Goal: Information Seeking & Learning: Learn about a topic

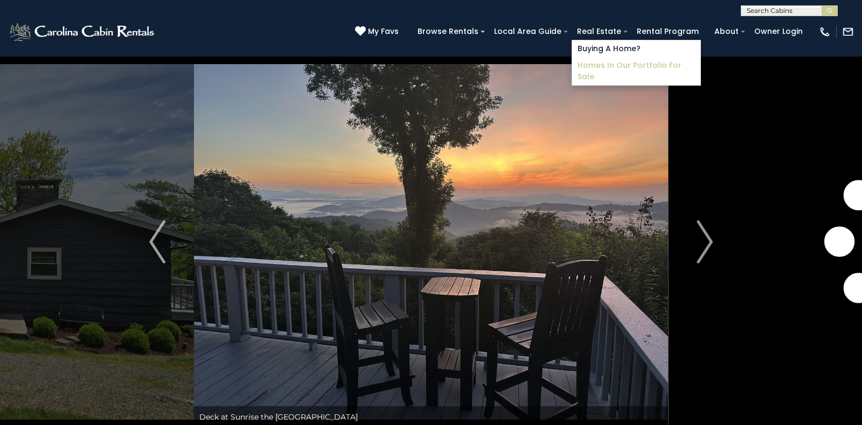
click at [611, 61] on link "Homes in Our Portfolio For Sale" at bounding box center [636, 71] width 128 height 28
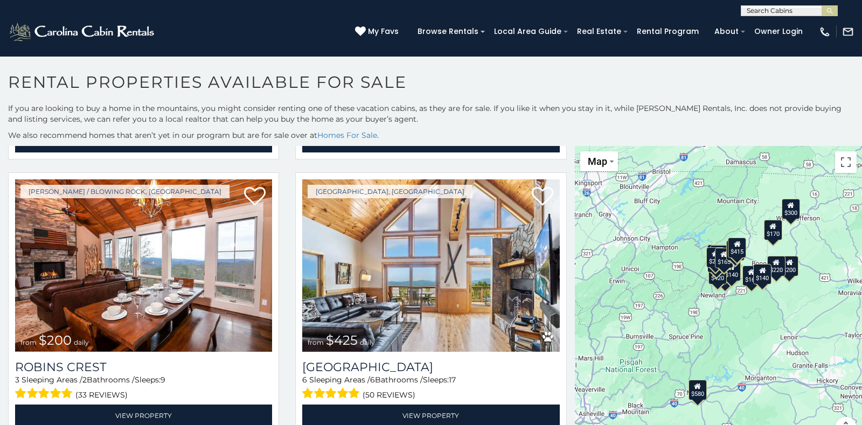
scroll to position [548, 0]
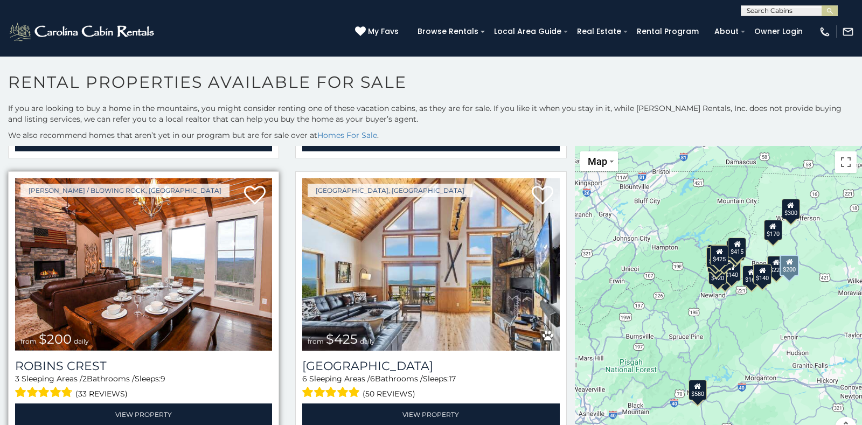
click at [114, 229] on img at bounding box center [143, 264] width 257 height 172
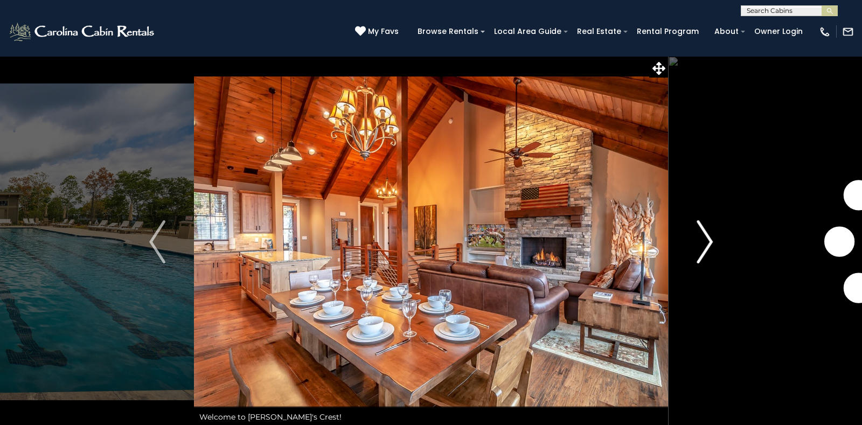
click at [709, 242] on img "Next" at bounding box center [705, 241] width 16 height 43
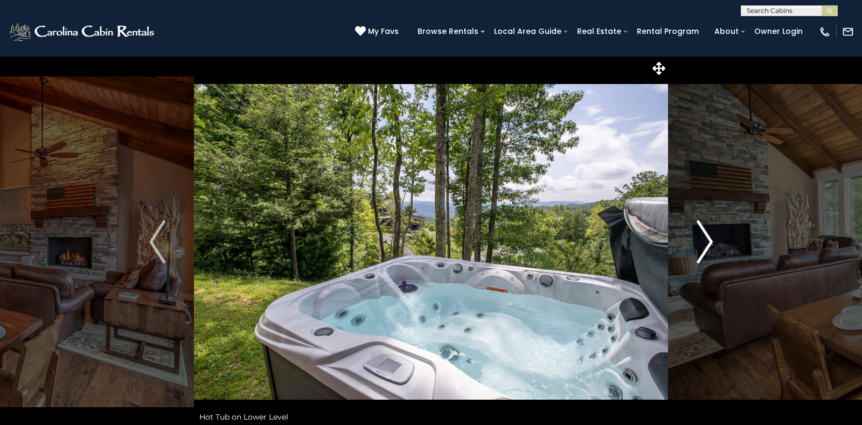
click at [709, 242] on img "Next" at bounding box center [705, 241] width 16 height 43
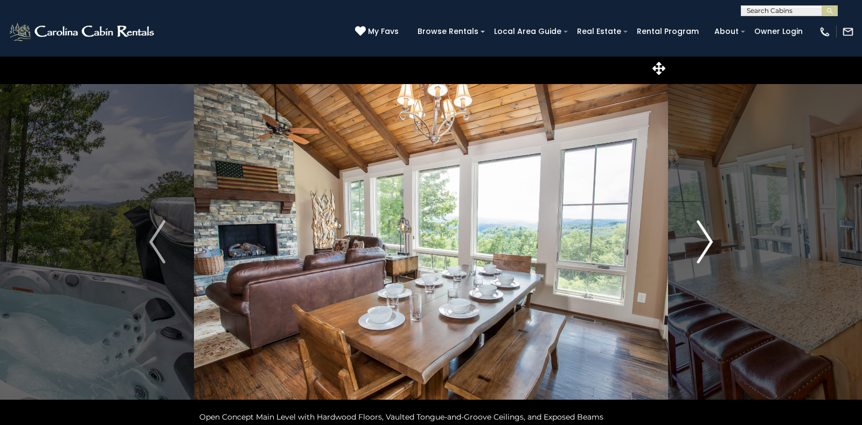
click at [709, 242] on img "Next" at bounding box center [705, 241] width 16 height 43
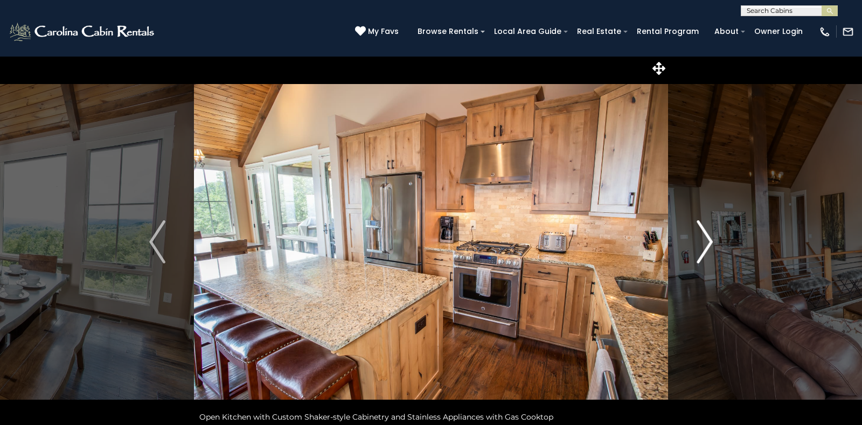
click at [709, 242] on img "Next" at bounding box center [705, 241] width 16 height 43
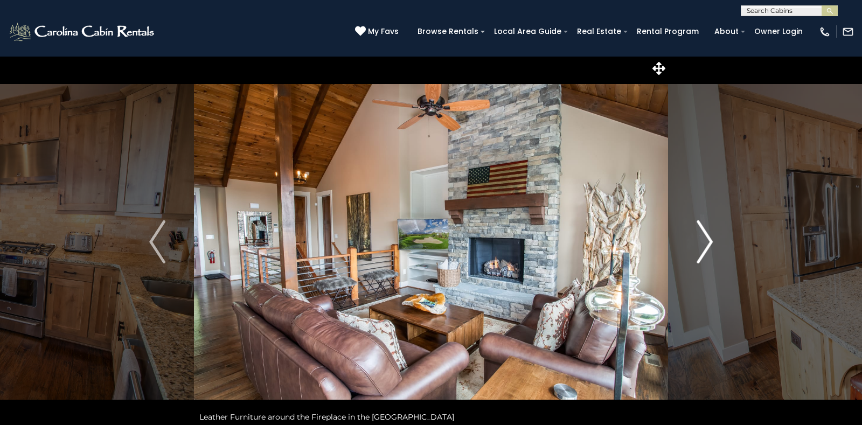
click at [709, 242] on img "Next" at bounding box center [705, 241] width 16 height 43
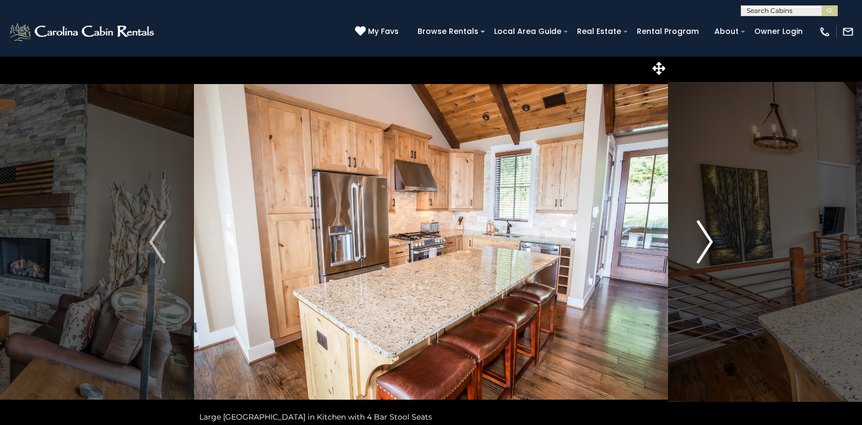
click at [709, 242] on img "Next" at bounding box center [705, 241] width 16 height 43
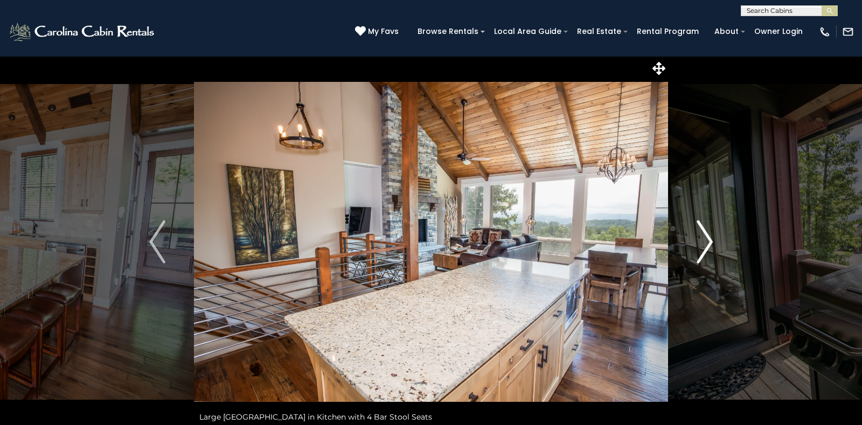
click at [709, 242] on img "Next" at bounding box center [705, 241] width 16 height 43
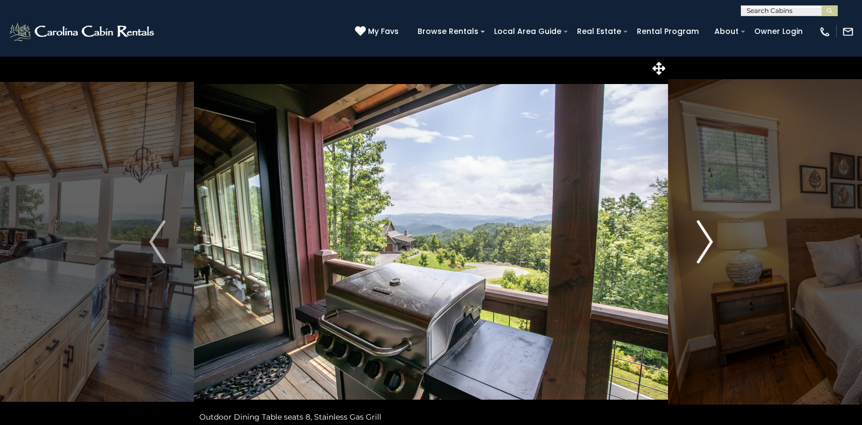
click at [709, 242] on img "Next" at bounding box center [705, 241] width 16 height 43
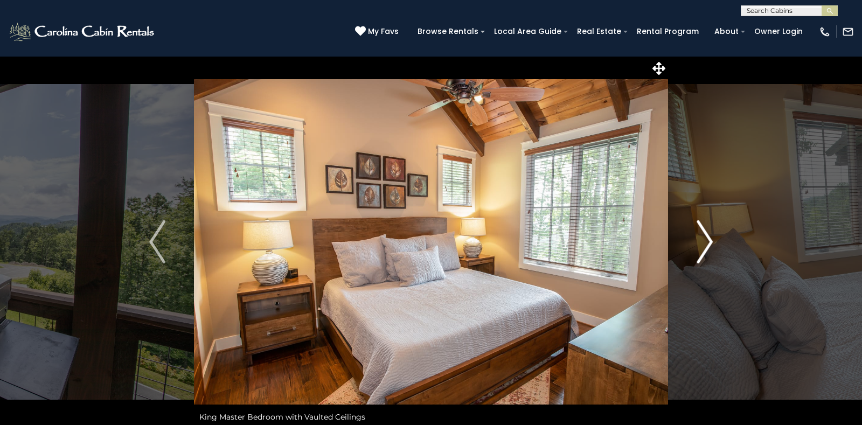
click at [709, 242] on img "Next" at bounding box center [705, 241] width 16 height 43
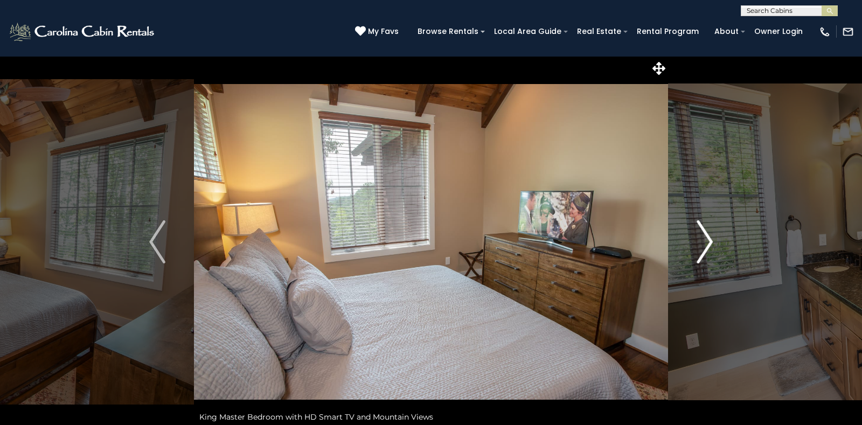
click at [709, 242] on img "Next" at bounding box center [705, 241] width 16 height 43
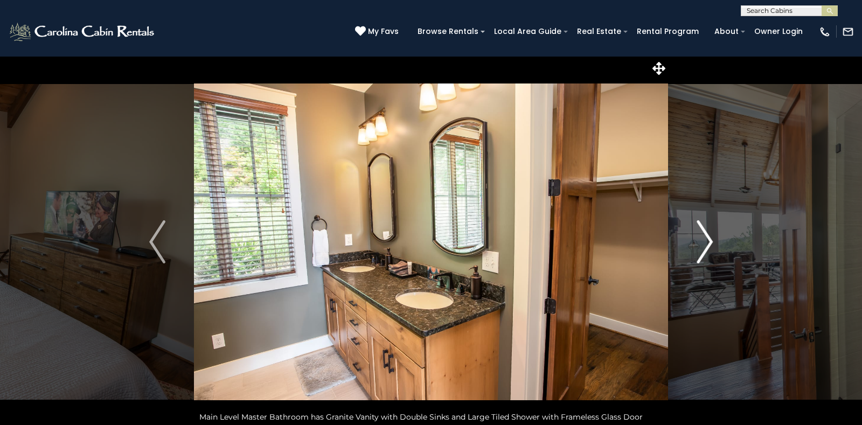
click at [709, 242] on img "Next" at bounding box center [705, 241] width 16 height 43
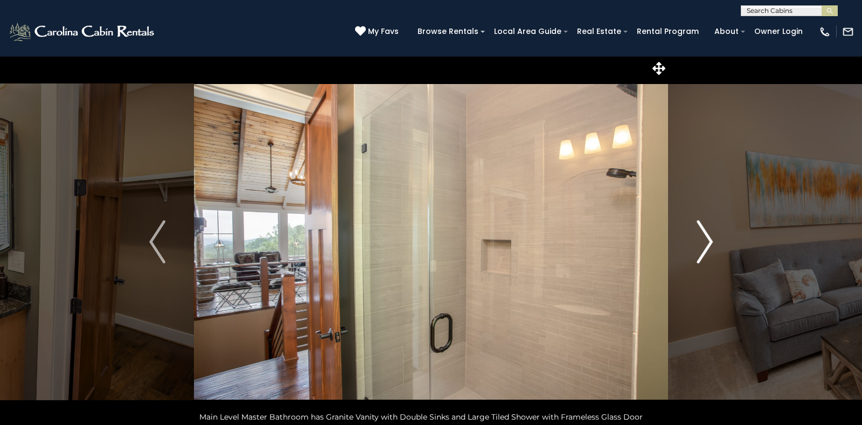
click at [709, 242] on img "Next" at bounding box center [705, 241] width 16 height 43
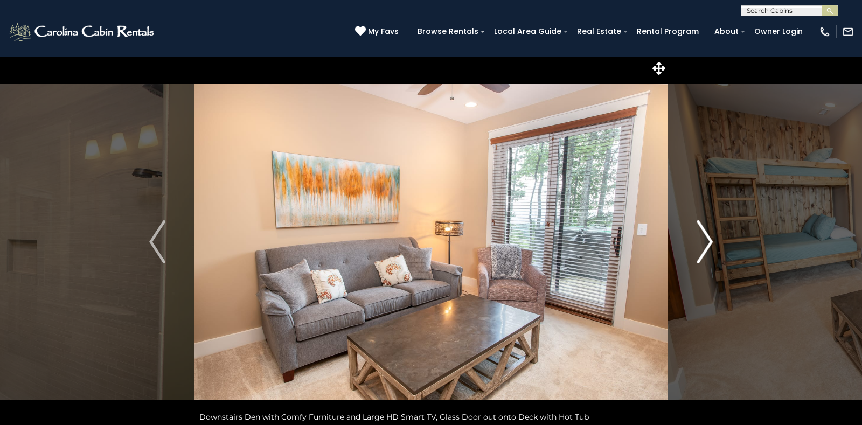
click at [709, 242] on img "Next" at bounding box center [705, 241] width 16 height 43
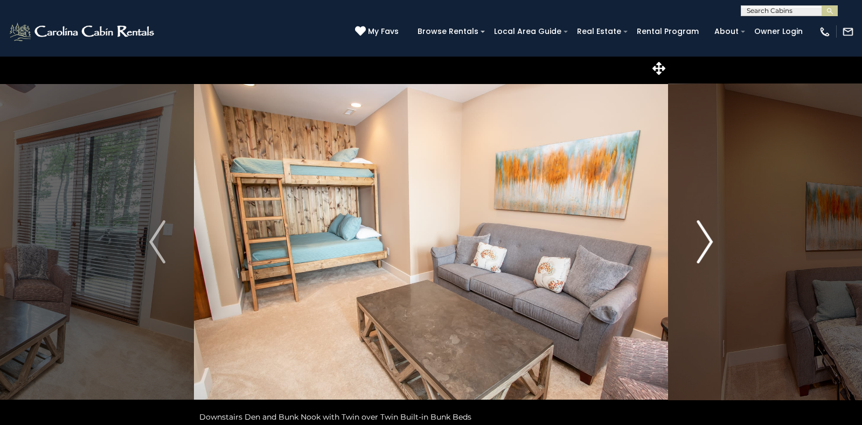
click at [709, 242] on img "Next" at bounding box center [705, 241] width 16 height 43
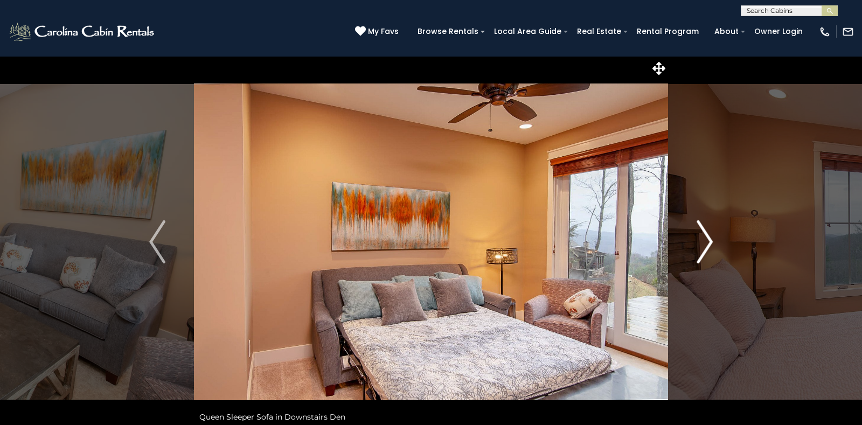
click at [709, 242] on img "Next" at bounding box center [705, 241] width 16 height 43
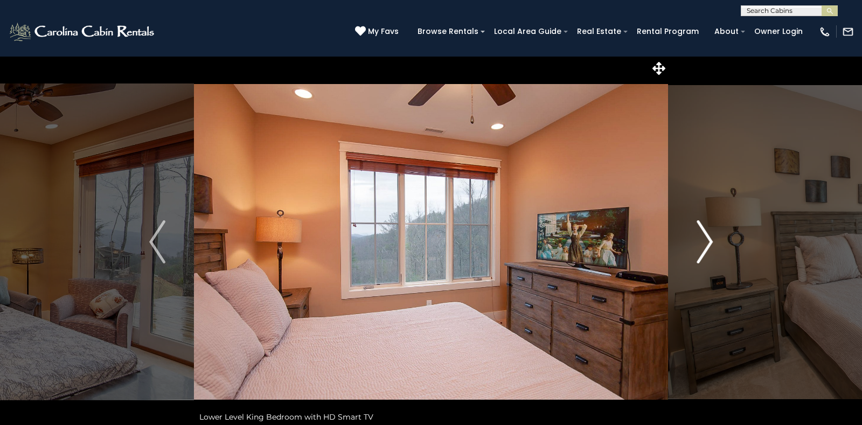
click at [709, 242] on img "Next" at bounding box center [705, 241] width 16 height 43
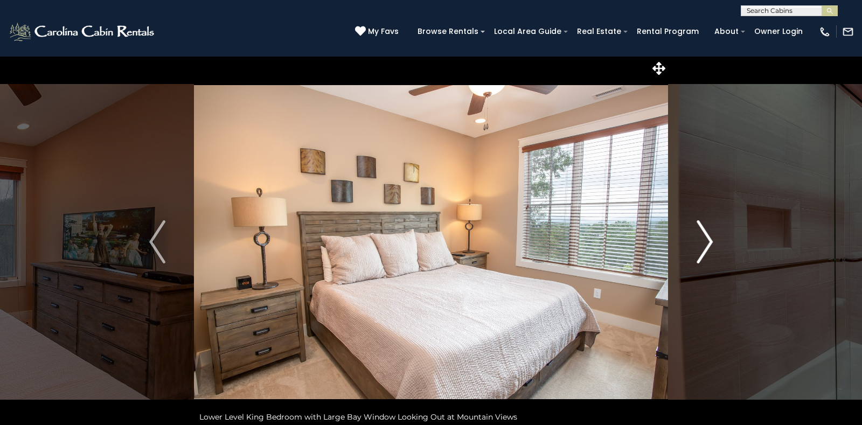
click at [709, 242] on img "Next" at bounding box center [705, 241] width 16 height 43
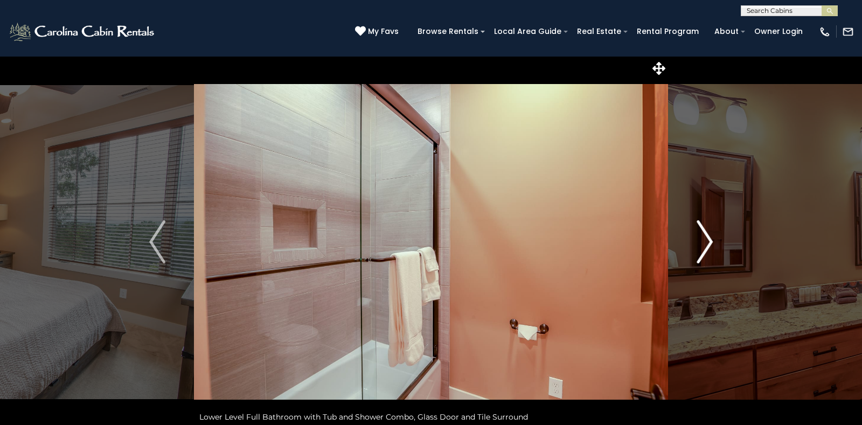
click at [709, 242] on img "Next" at bounding box center [705, 241] width 16 height 43
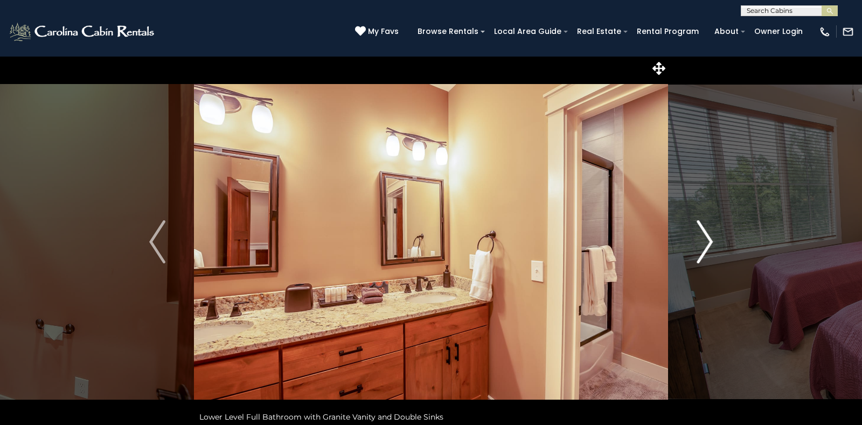
click at [709, 242] on img "Next" at bounding box center [705, 241] width 16 height 43
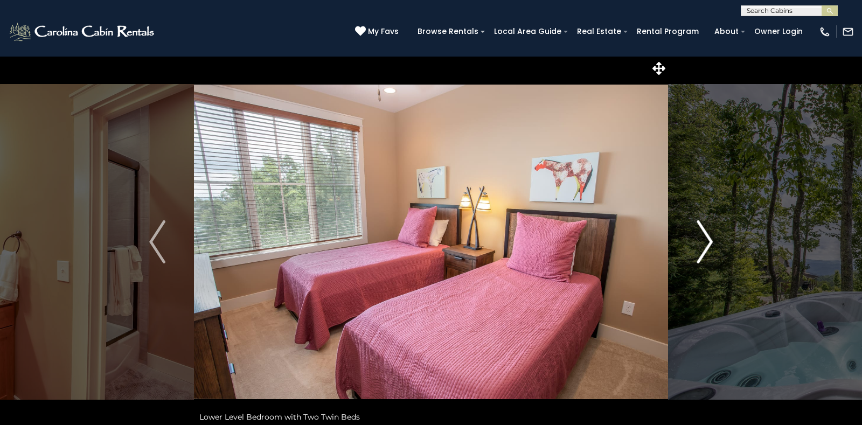
click at [709, 242] on img "Next" at bounding box center [705, 241] width 16 height 43
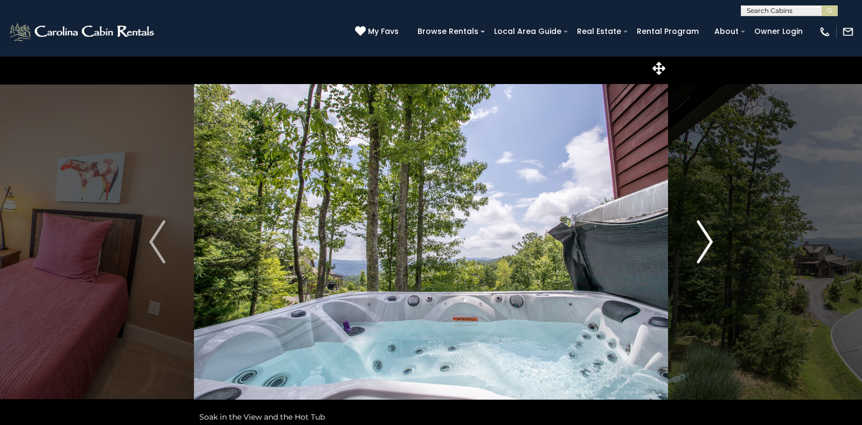
click at [709, 242] on img "Next" at bounding box center [705, 241] width 16 height 43
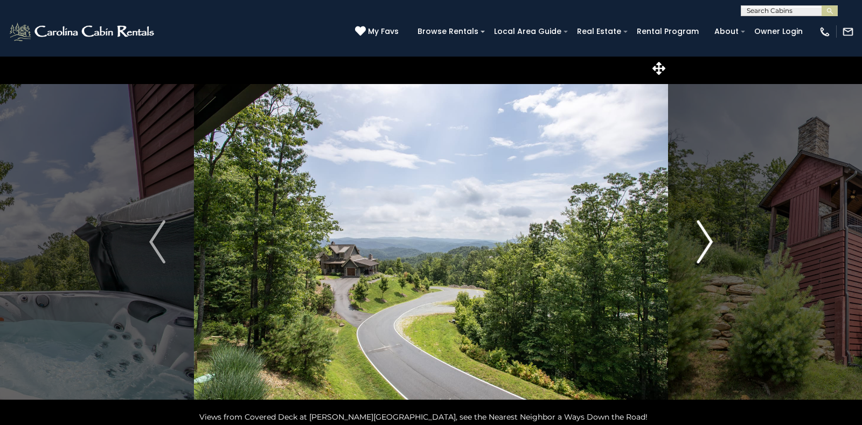
click at [709, 242] on img "Next" at bounding box center [705, 241] width 16 height 43
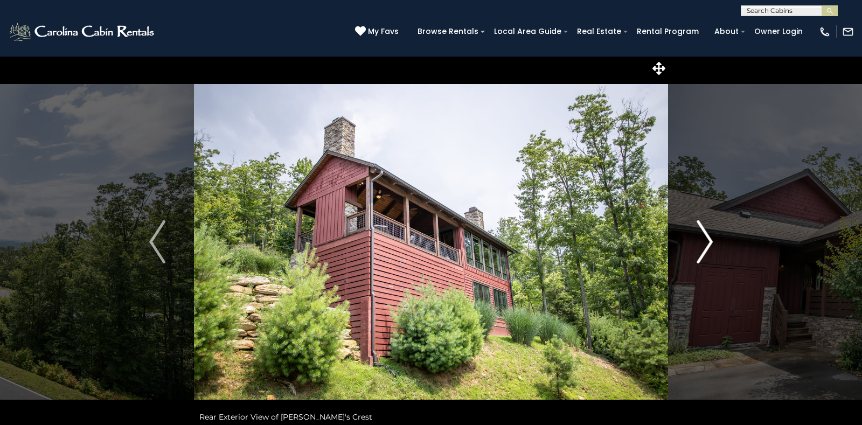
click at [709, 242] on img "Next" at bounding box center [705, 241] width 16 height 43
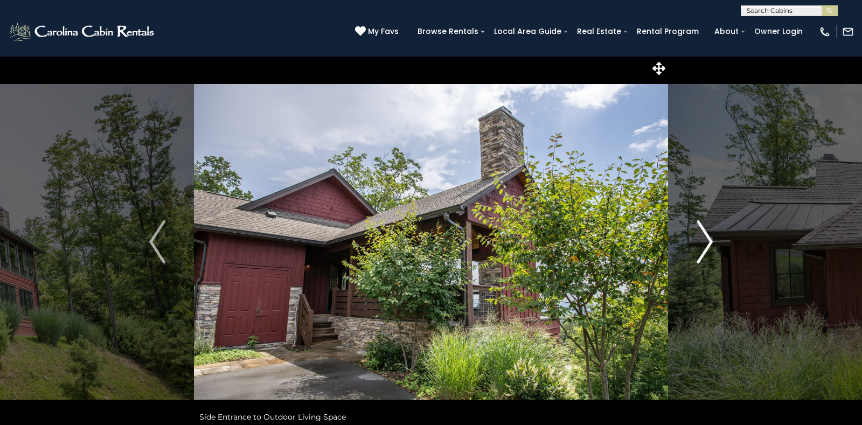
click at [709, 242] on img "Next" at bounding box center [705, 241] width 16 height 43
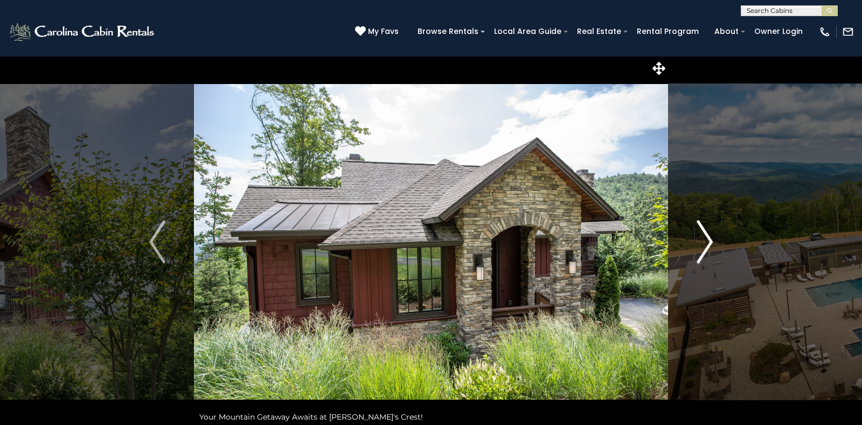
click at [709, 242] on img "Next" at bounding box center [705, 241] width 16 height 43
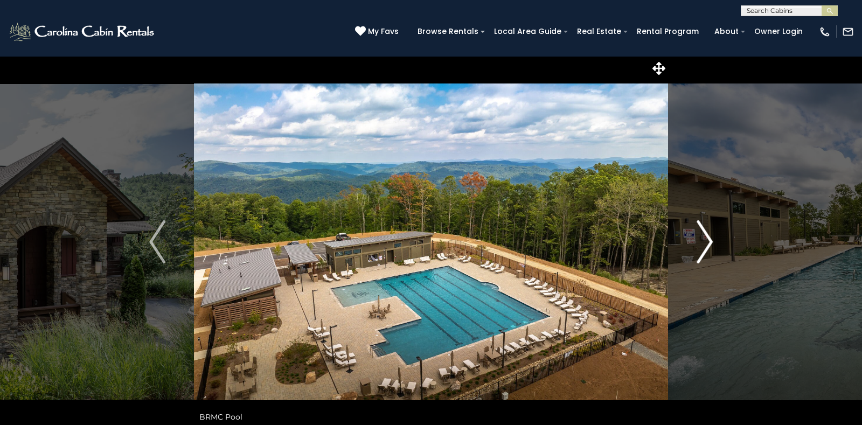
click at [709, 242] on img "Next" at bounding box center [705, 241] width 16 height 43
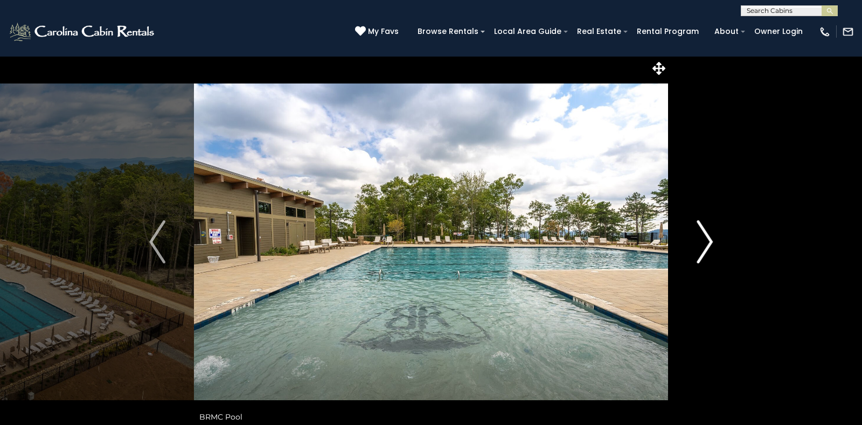
click at [709, 242] on img "Next" at bounding box center [705, 241] width 16 height 43
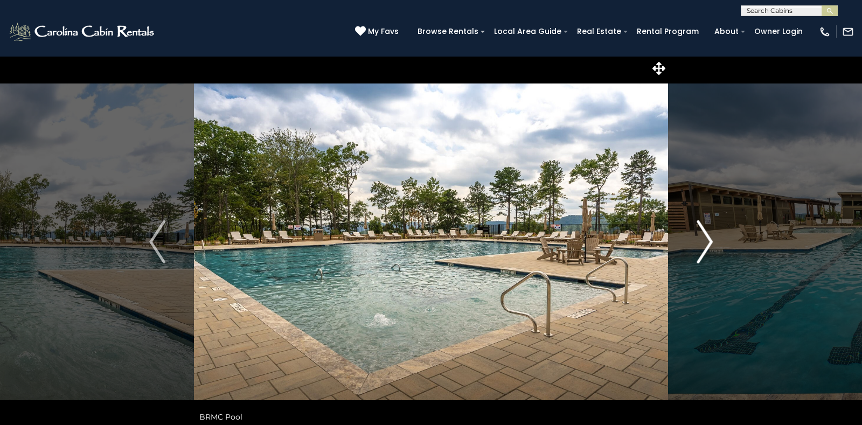
click at [709, 242] on img "Next" at bounding box center [705, 241] width 16 height 43
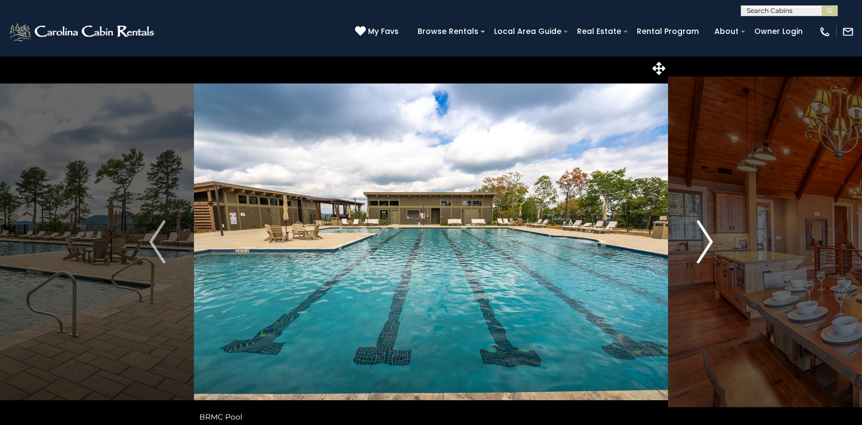
click at [709, 242] on img "Next" at bounding box center [705, 241] width 16 height 43
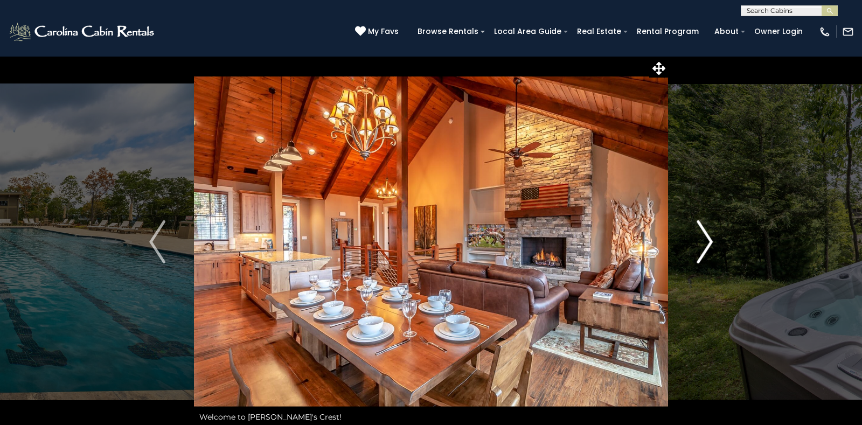
click at [709, 242] on img "Next" at bounding box center [705, 241] width 16 height 43
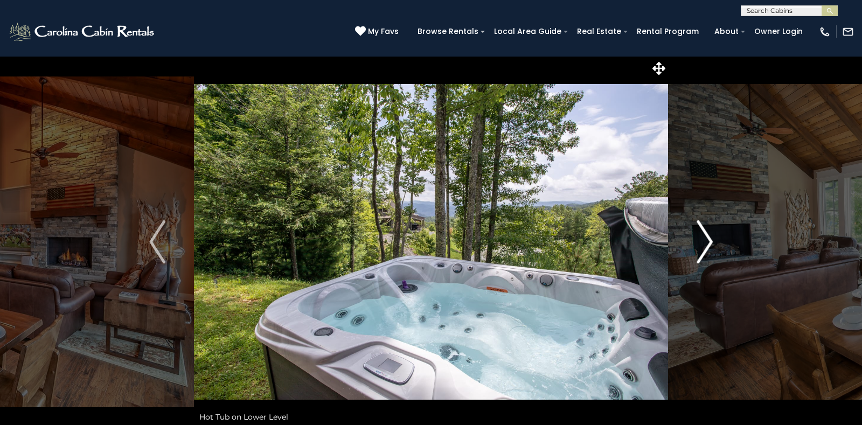
click at [709, 242] on img "Next" at bounding box center [705, 241] width 16 height 43
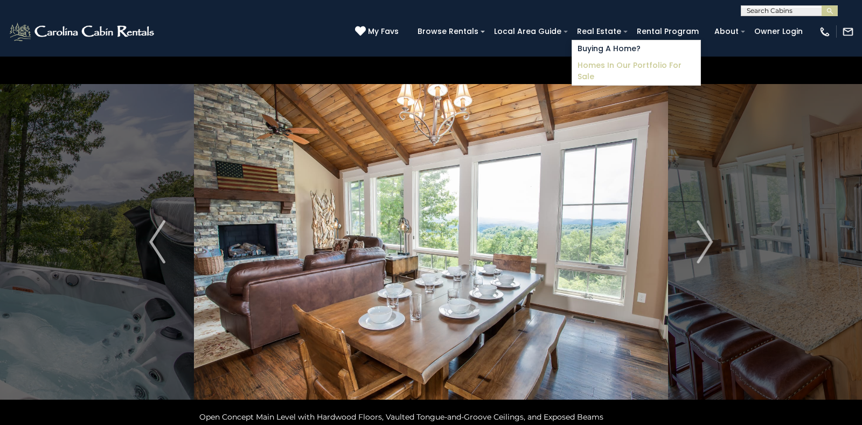
click at [608, 62] on link "Homes in Our Portfolio For Sale" at bounding box center [636, 71] width 128 height 28
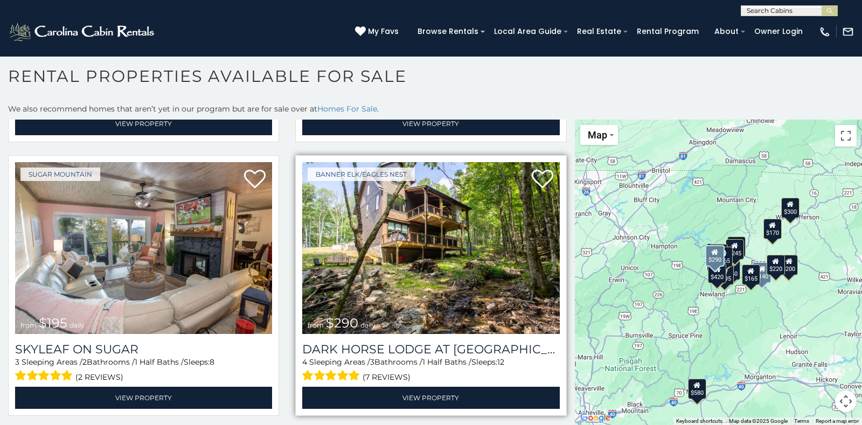
scroll to position [6, 0]
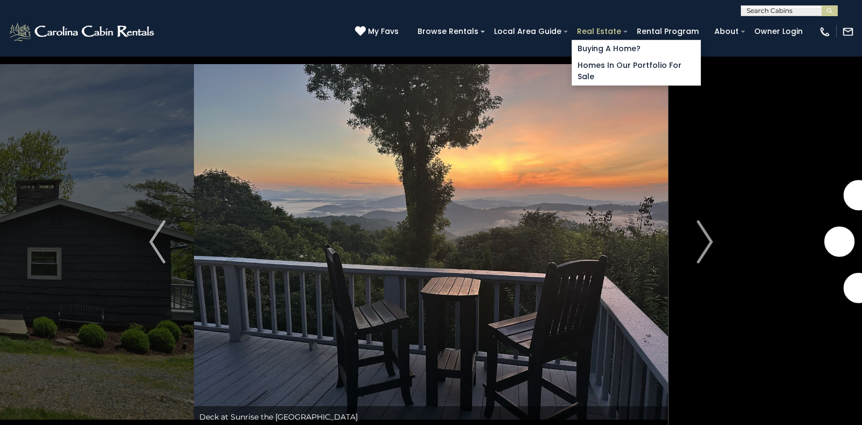
scroll to position [1, 0]
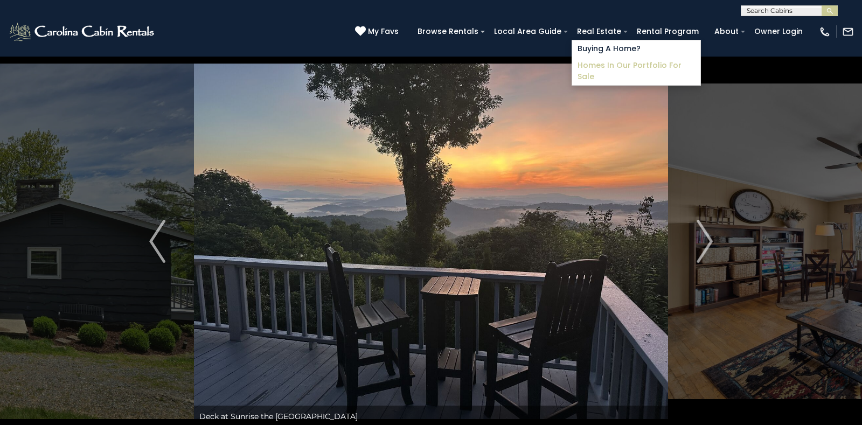
click at [606, 65] on link "Homes in Our Portfolio For Sale" at bounding box center [636, 71] width 128 height 28
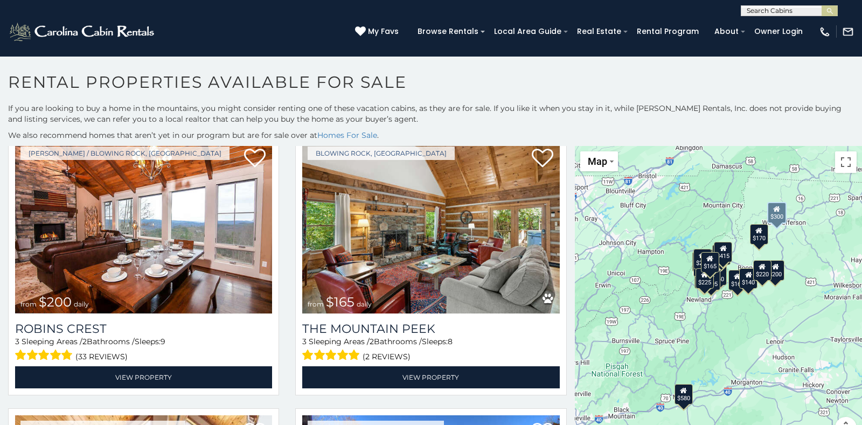
scroll to position [311, 0]
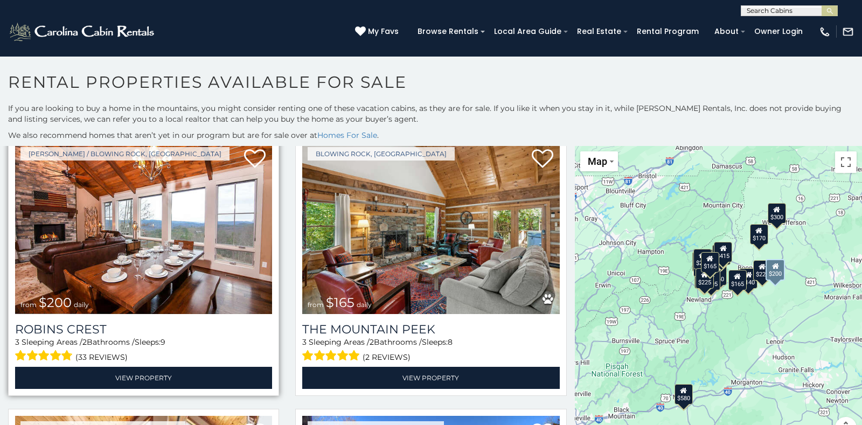
click at [135, 200] on img at bounding box center [143, 228] width 257 height 172
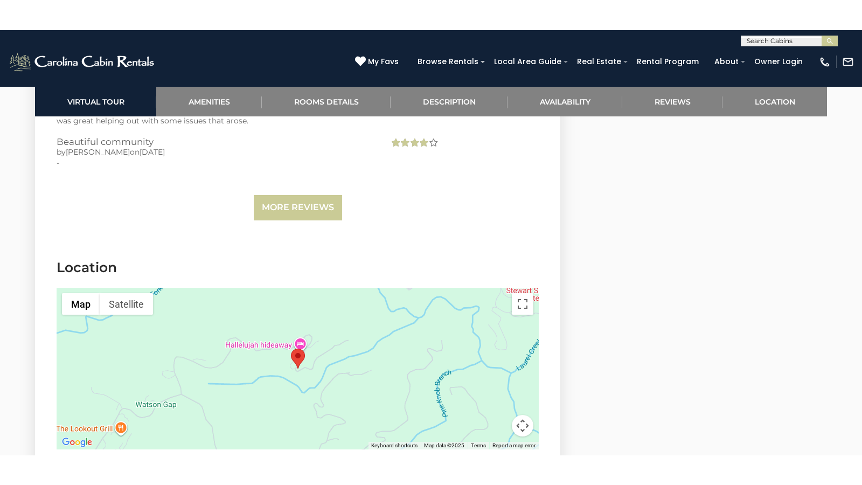
scroll to position [3361, 0]
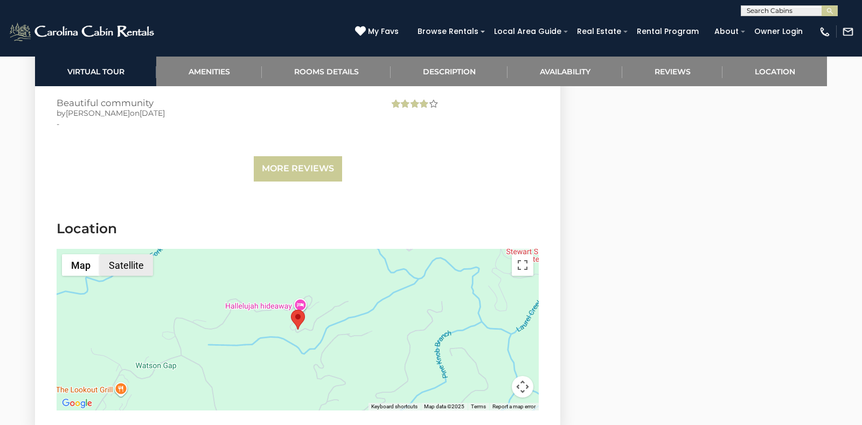
click at [134, 254] on button "Satellite" at bounding box center [126, 265] width 53 height 22
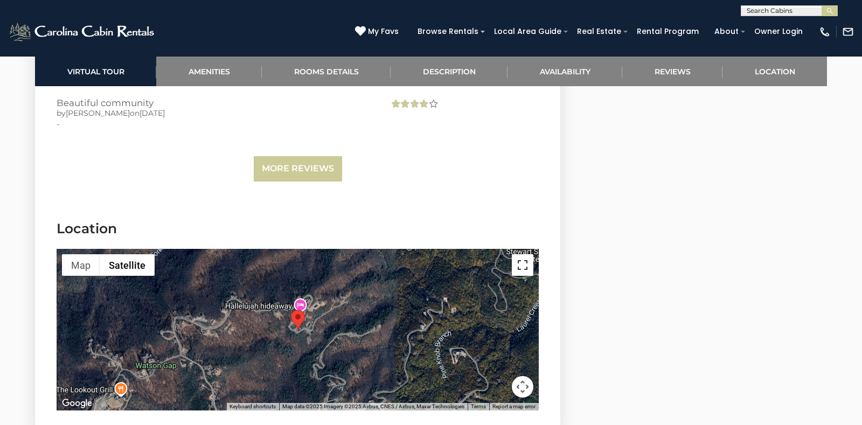
click at [519, 254] on button "Toggle fullscreen view" at bounding box center [523, 265] width 22 height 22
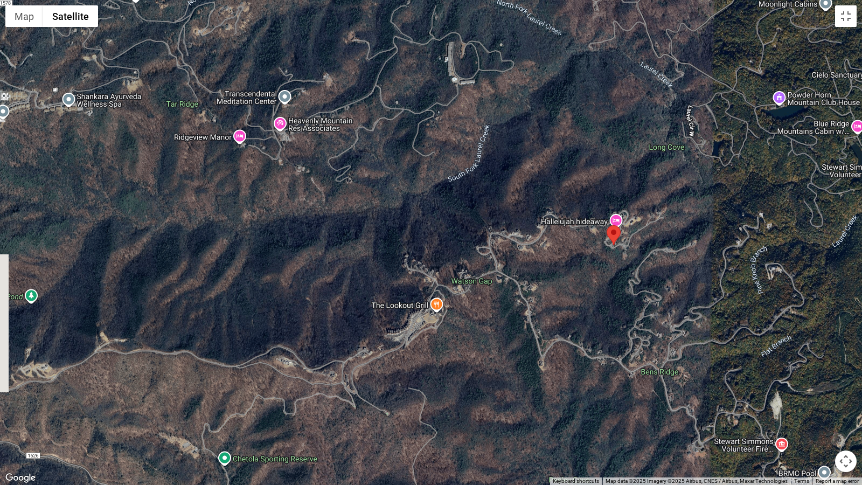
drag, startPoint x: 450, startPoint y: 347, endPoint x: 639, endPoint y: 350, distance: 189.8
click at [640, 350] on div at bounding box center [431, 242] width 862 height 485
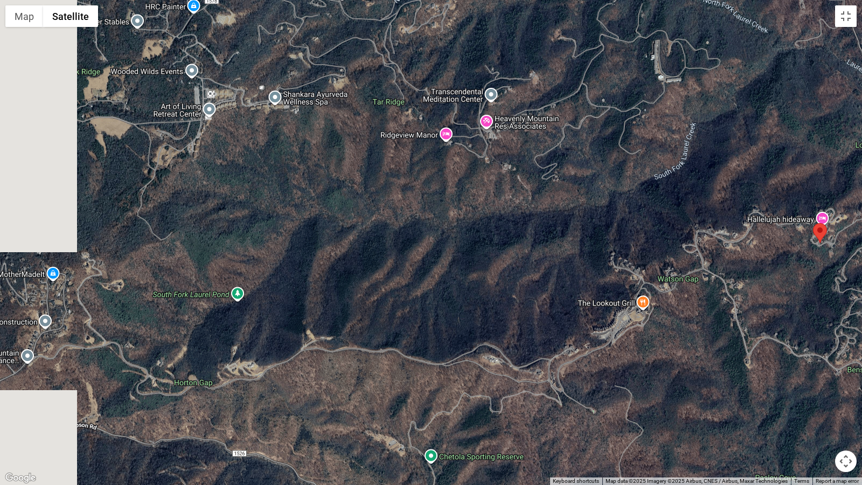
drag, startPoint x: 436, startPoint y: 304, endPoint x: 626, endPoint y: 302, distance: 190.3
click at [627, 302] on div at bounding box center [431, 242] width 862 height 485
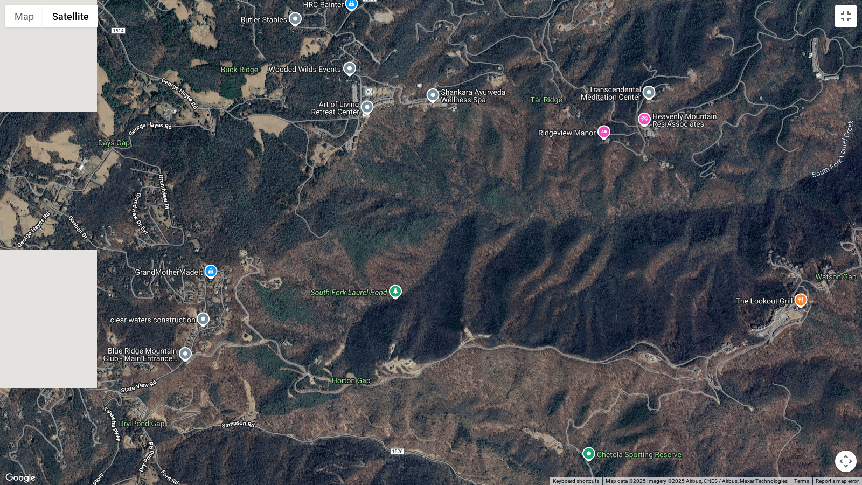
drag, startPoint x: 409, startPoint y: 291, endPoint x: 541, endPoint y: 289, distance: 132.6
click at [541, 289] on div at bounding box center [431, 242] width 862 height 485
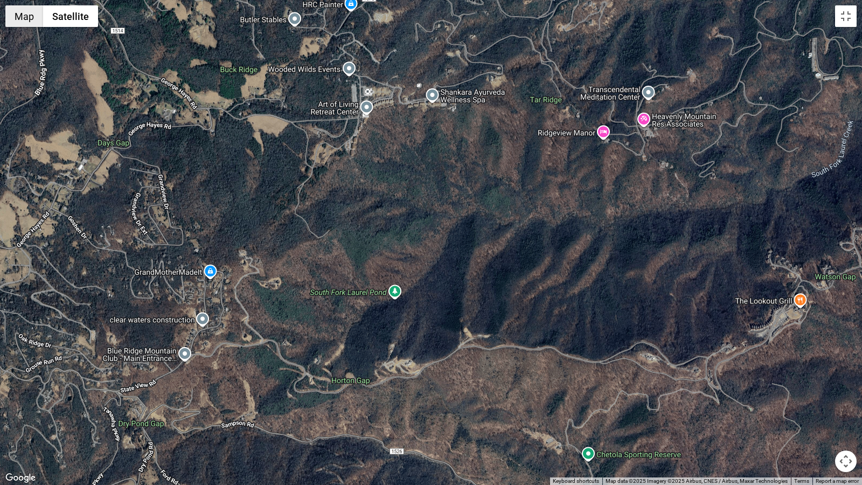
click at [22, 16] on button "Map" at bounding box center [24, 16] width 38 height 22
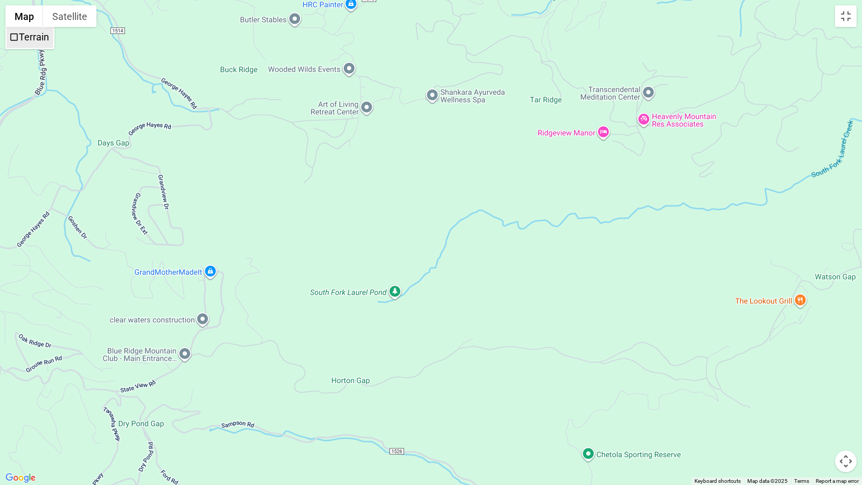
click at [13, 33] on span "Terrain" at bounding box center [14, 37] width 10 height 10
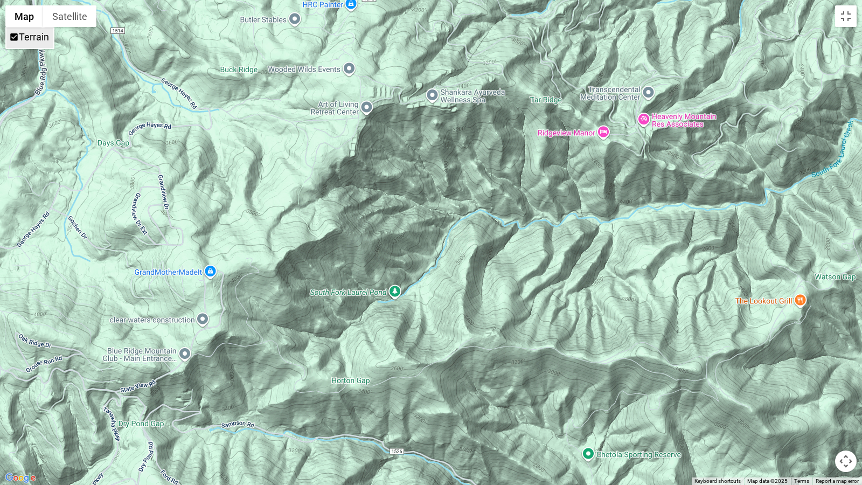
click at [14, 34] on span "Terrain" at bounding box center [14, 37] width 10 height 10
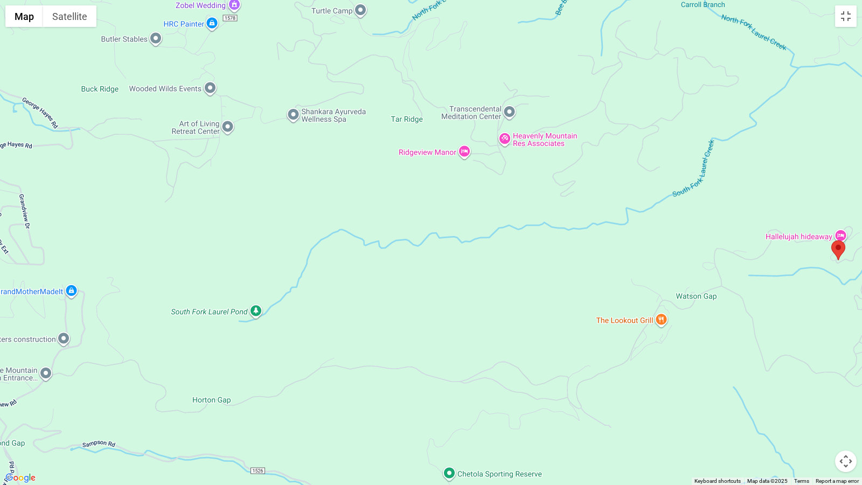
drag, startPoint x: 578, startPoint y: 303, endPoint x: 453, endPoint y: 320, distance: 125.6
click at [453, 320] on div at bounding box center [431, 242] width 862 height 485
click at [847, 425] on button "Map camera controls" at bounding box center [846, 462] width 22 height 22
